Goal: Complete application form: Complete application form

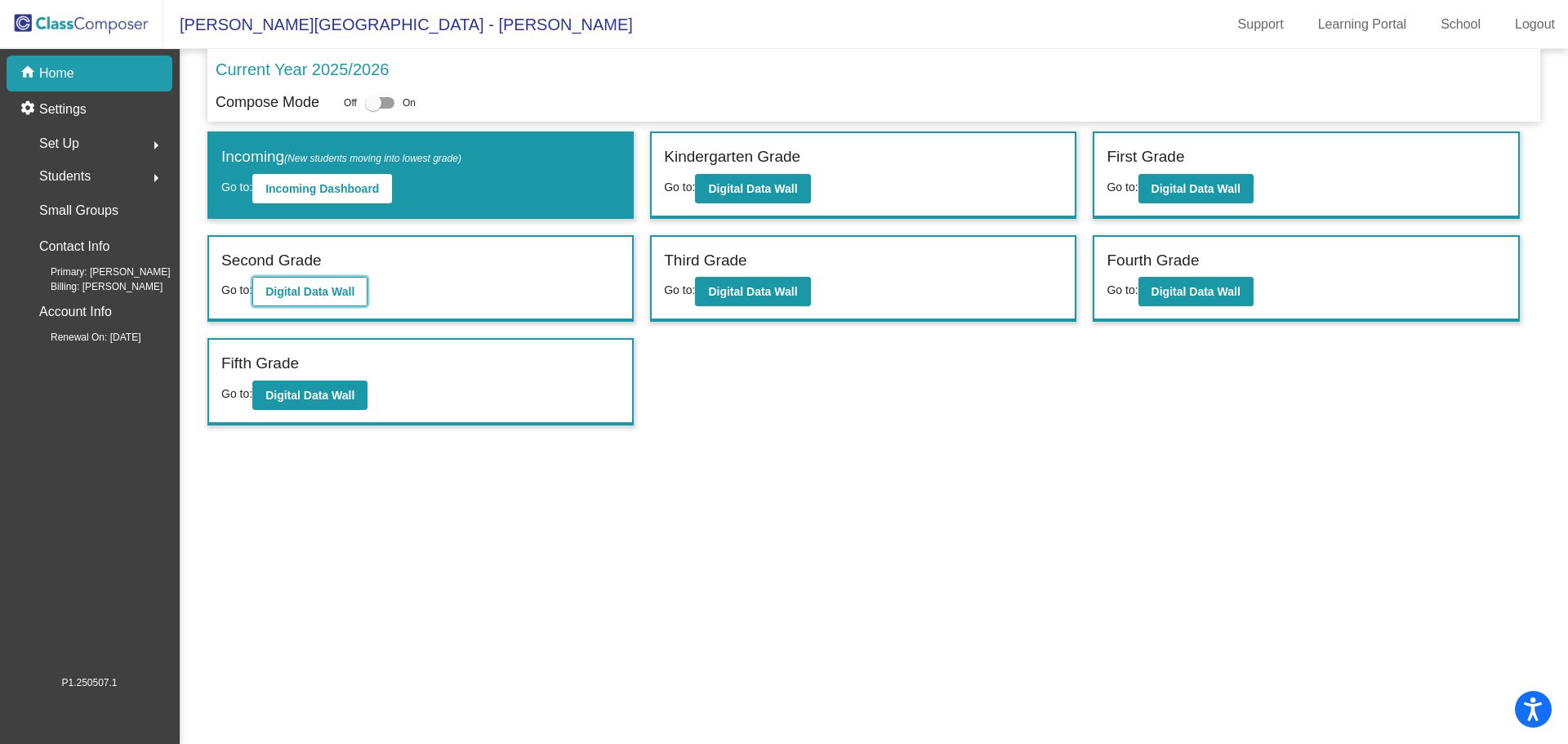
click at [339, 292] on b "Digital Data Wall" at bounding box center [310, 291] width 89 height 13
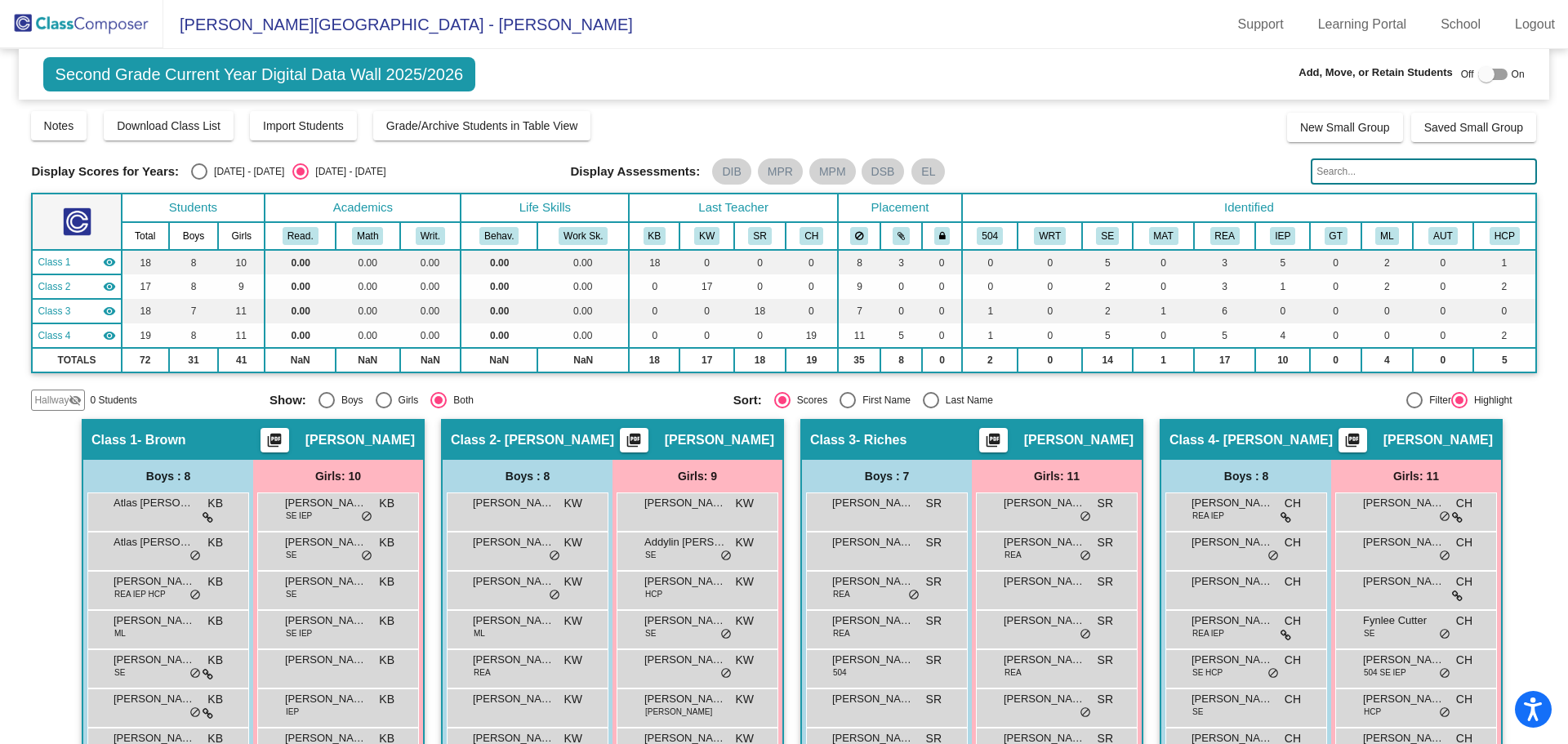
click at [1501, 72] on div "Off On" at bounding box center [1493, 74] width 64 height 20
click at [1481, 75] on div at bounding box center [1486, 74] width 16 height 16
checkbox input "true"
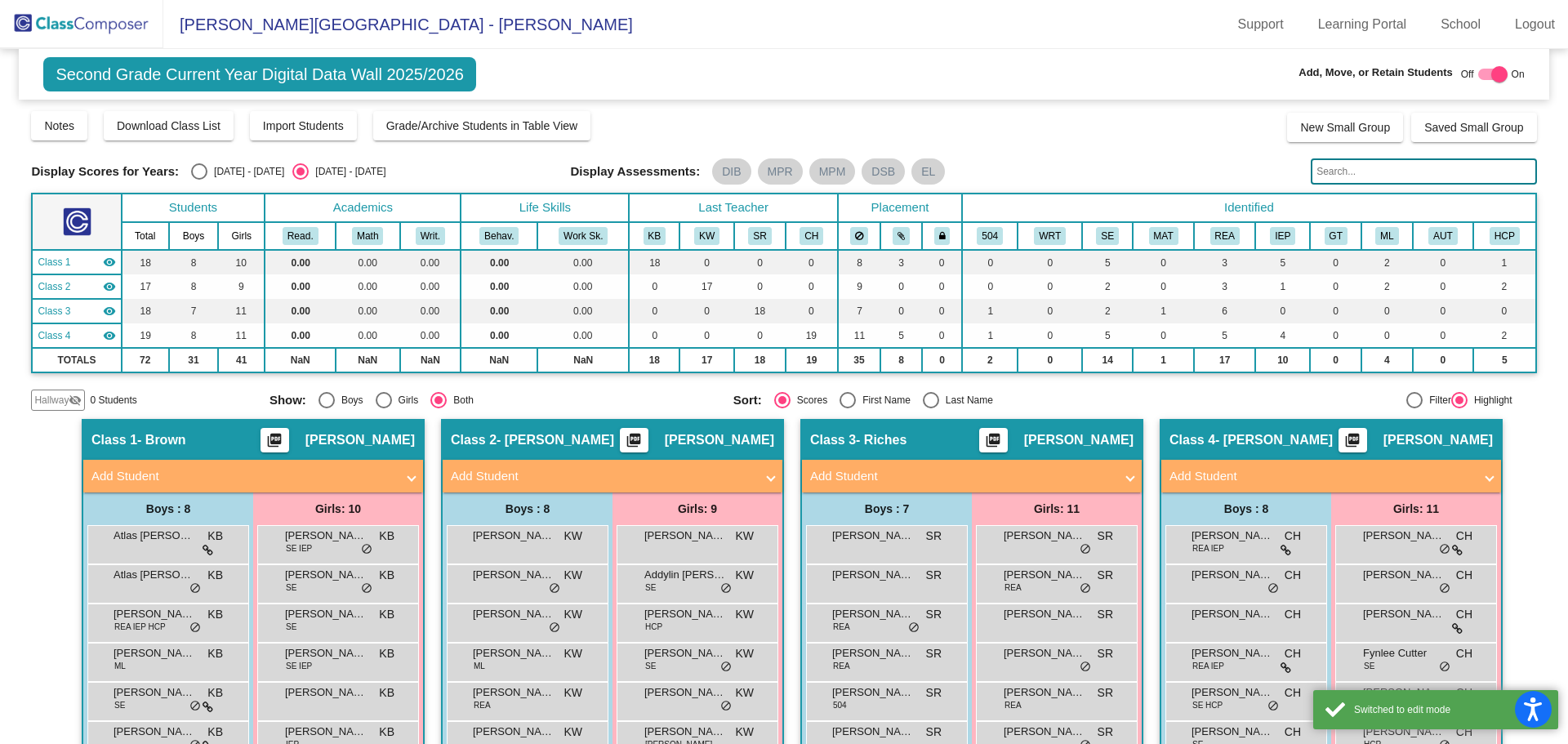
click at [301, 479] on mat-panel-title "Add Student" at bounding box center [243, 477] width 304 height 19
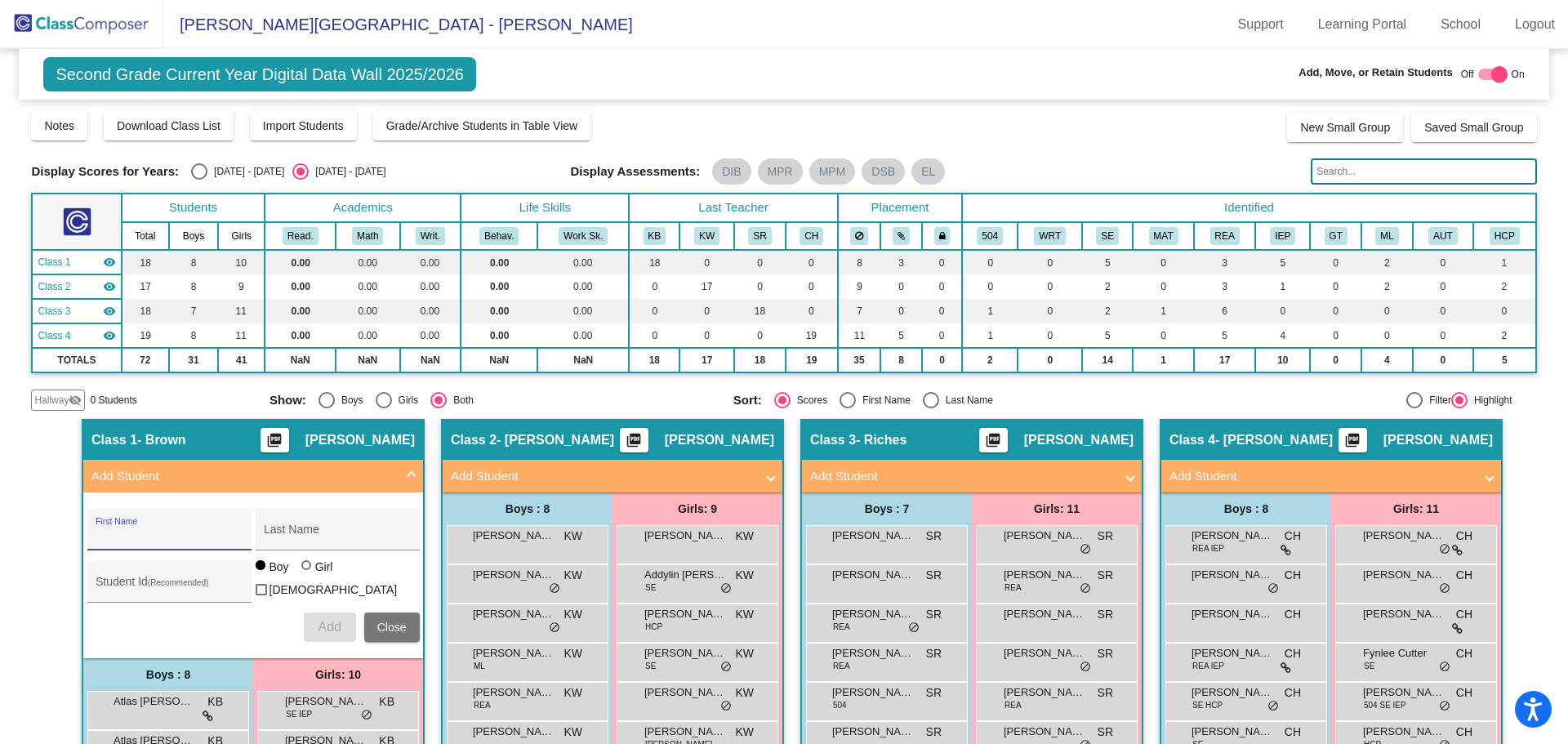
click at [204, 537] on input "First Name" at bounding box center [168, 535] width 147 height 13
type input "Phoenix"
type input "[PERSON_NAME]"
type input "128328"
click at [330, 625] on span "Add" at bounding box center [329, 627] width 23 height 14
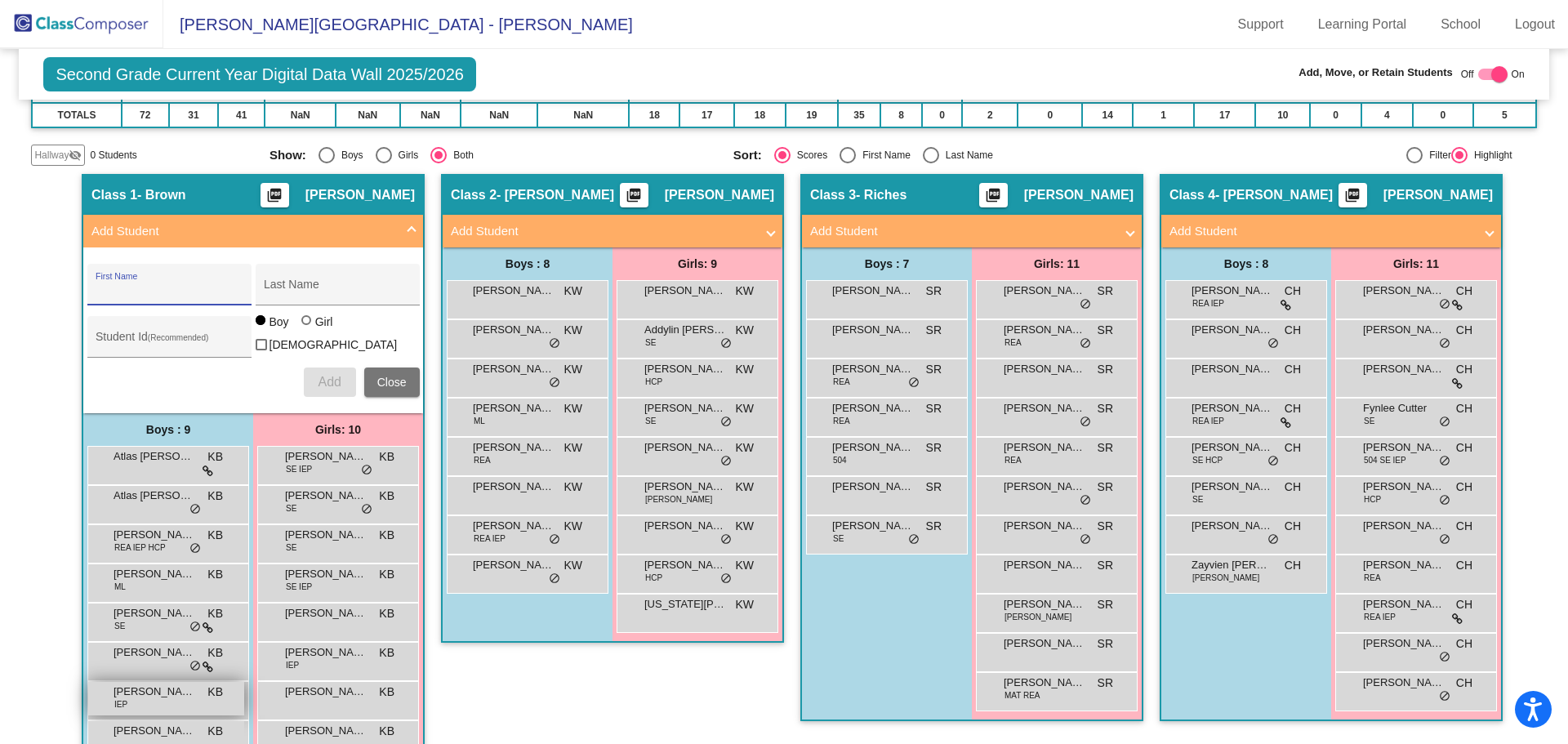
scroll to position [326, 0]
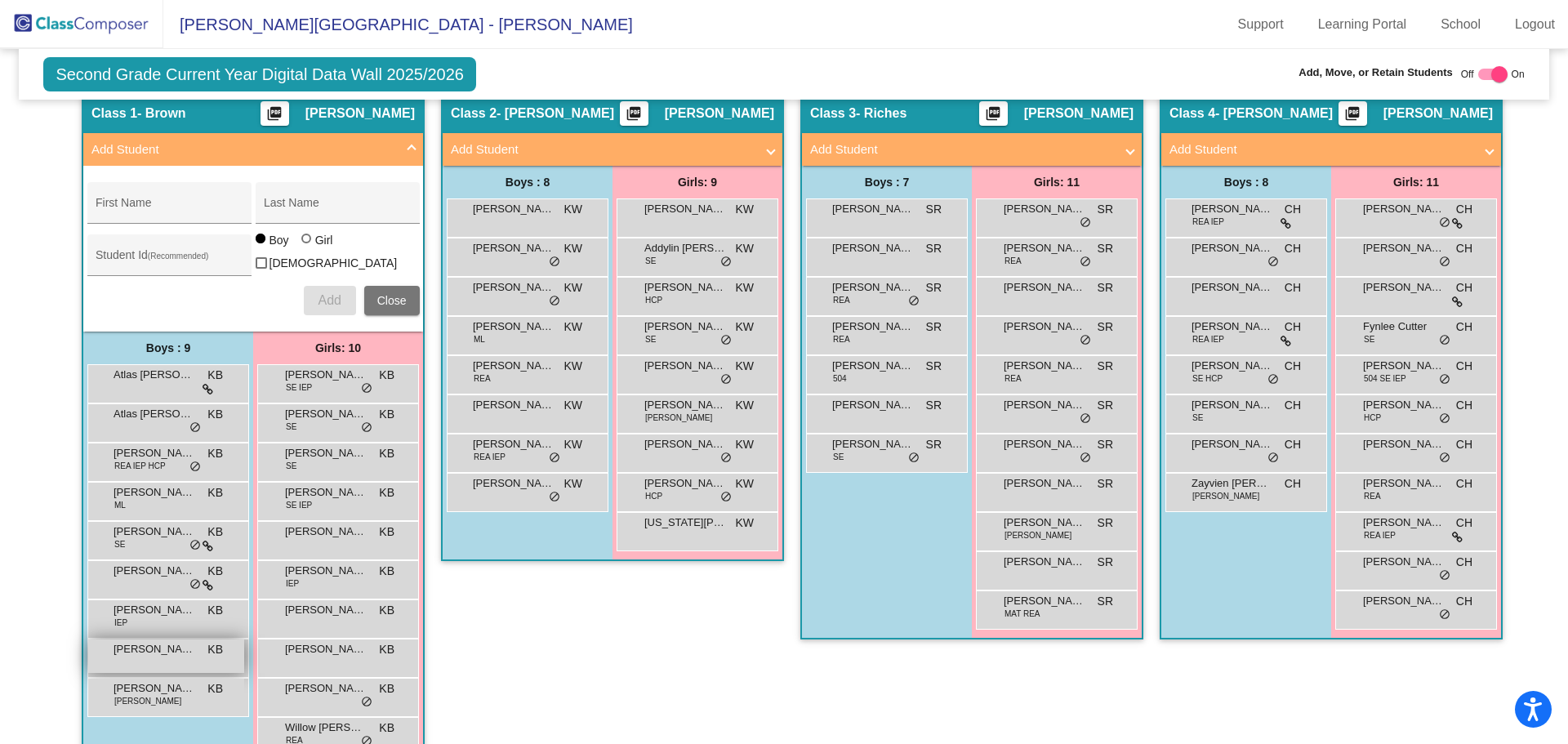
click at [168, 661] on div "[PERSON_NAME] KB lock do_not_disturb_alt" at bounding box center [167, 656] width 156 height 34
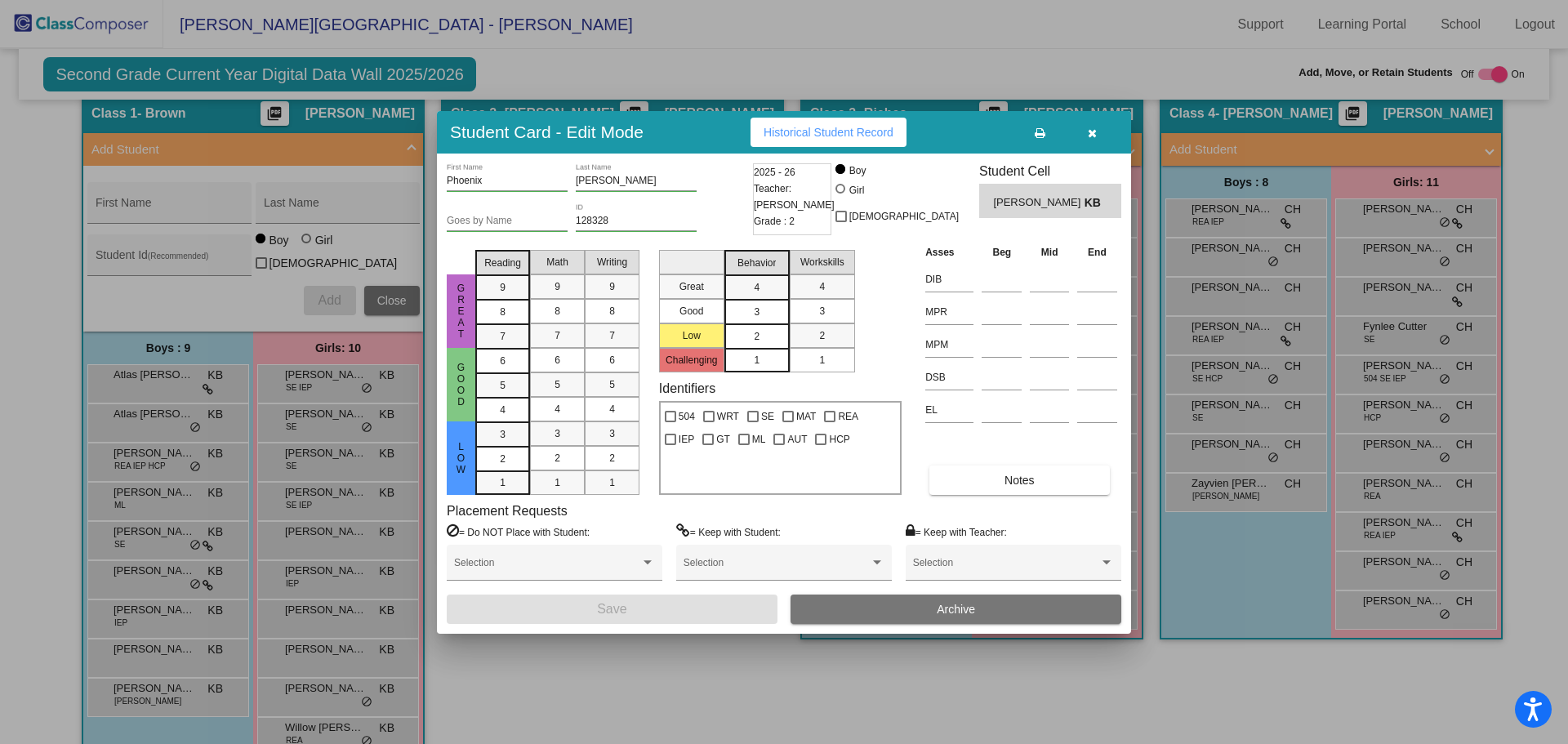
click at [747, 336] on div "2" at bounding box center [756, 336] width 32 height 25
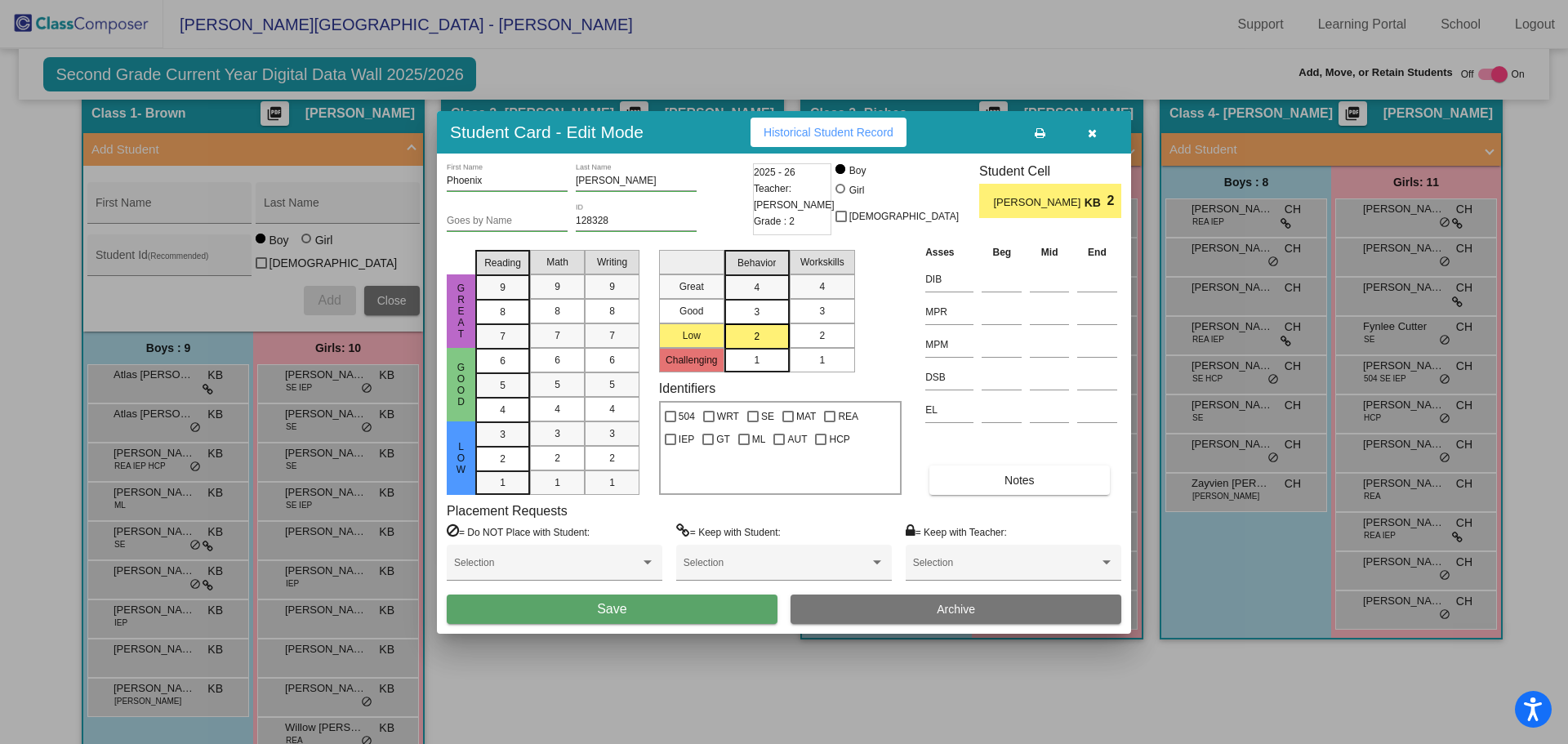
click at [835, 332] on div "2" at bounding box center [821, 335] width 32 height 25
click at [631, 605] on button "Save" at bounding box center [612, 609] width 331 height 29
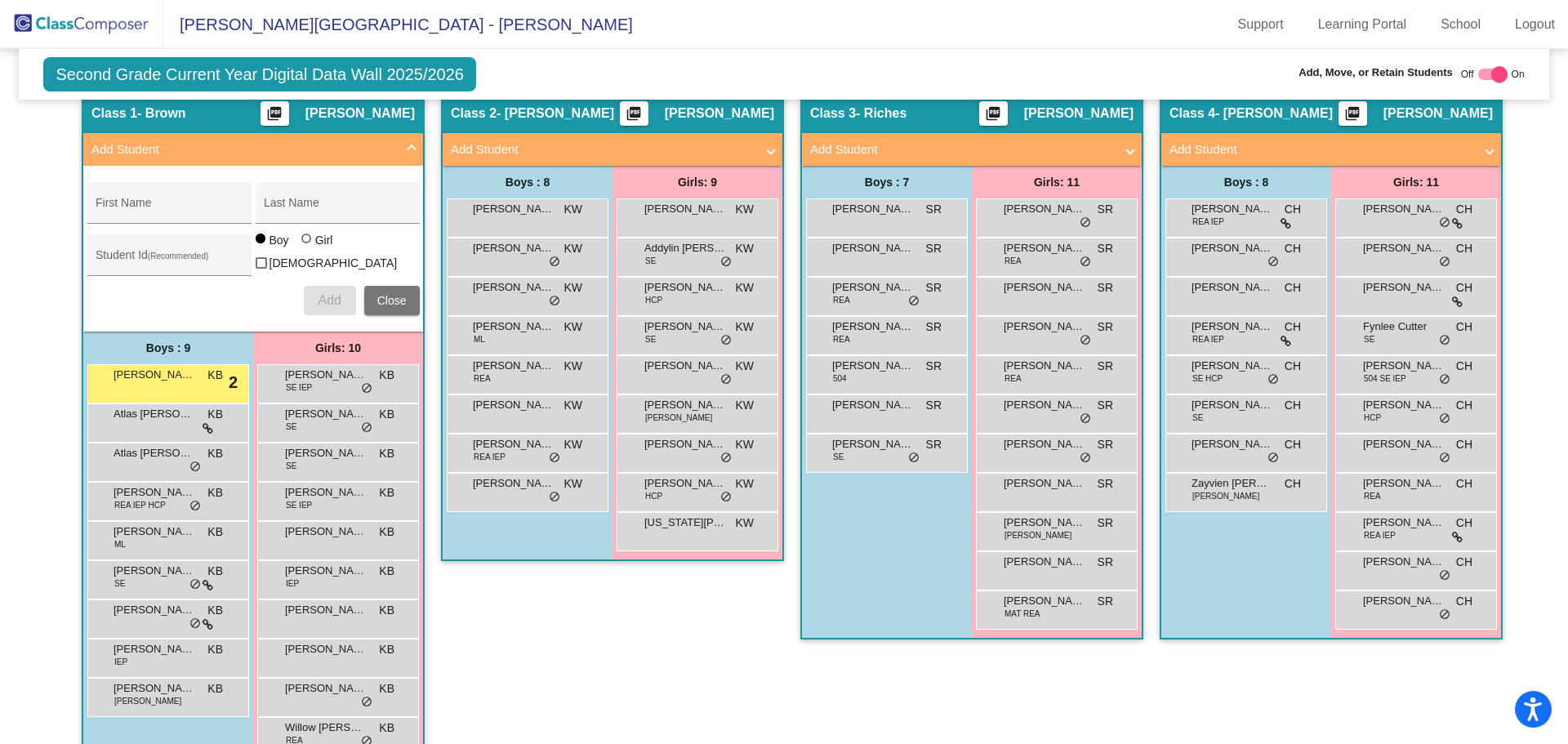
click at [552, 706] on div "Class 2 - [PERSON_NAME] picture_as_pdf [PERSON_NAME] Add Student First Name Las…" at bounding box center [612, 436] width 343 height 690
